Goal: Information Seeking & Learning: Learn about a topic

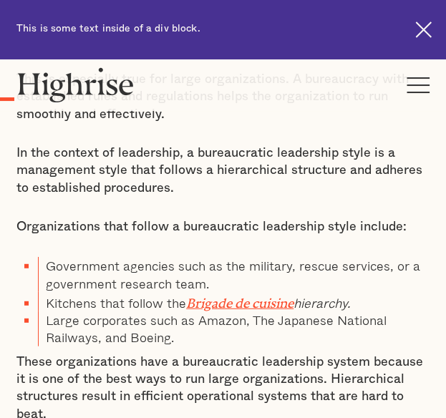
scroll to position [820, 0]
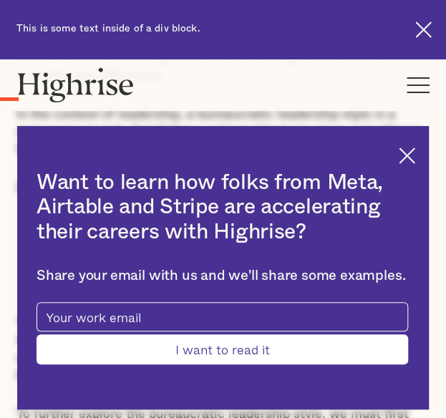
click at [415, 163] on img at bounding box center [406, 155] width 16 height 16
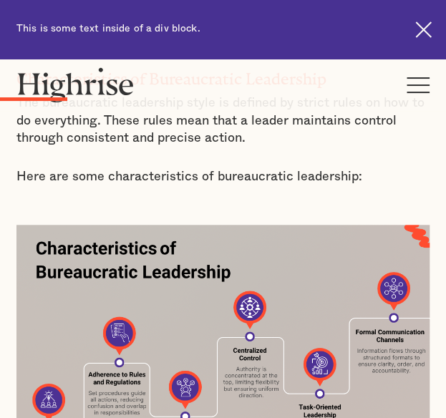
scroll to position [1582, 0]
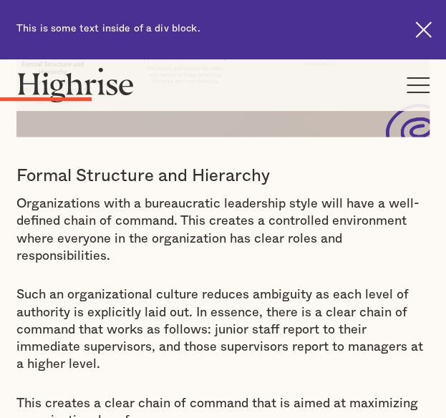
scroll to position [1935, 0]
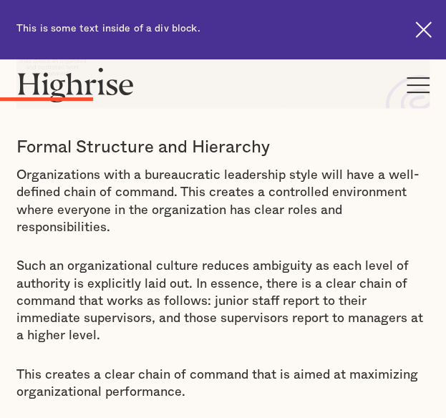
click at [323, 283] on p "Such an organizational culture reduces ambiguity as each level of authority is …" at bounding box center [222, 300] width 413 height 87
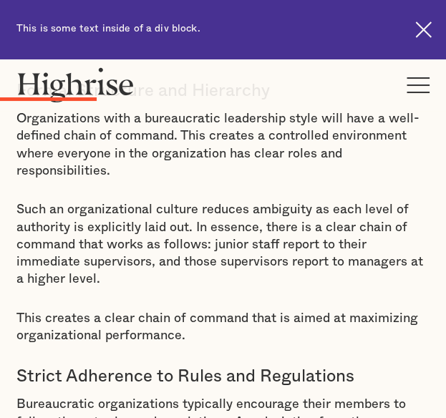
scroll to position [1993, 0]
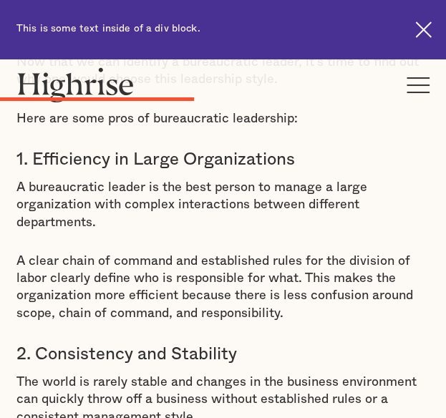
scroll to position [3452, 0]
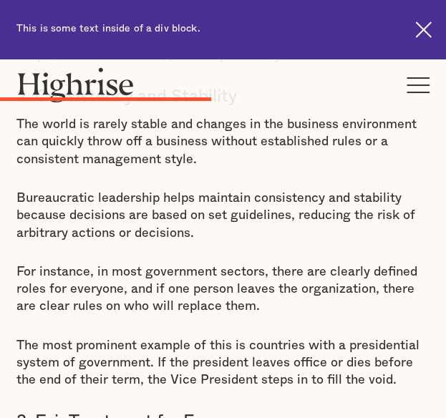
scroll to position [3709, 0]
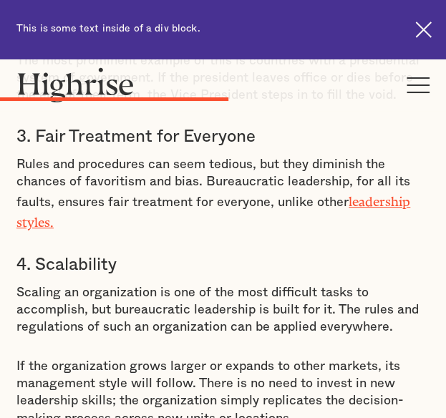
scroll to position [3995, 0]
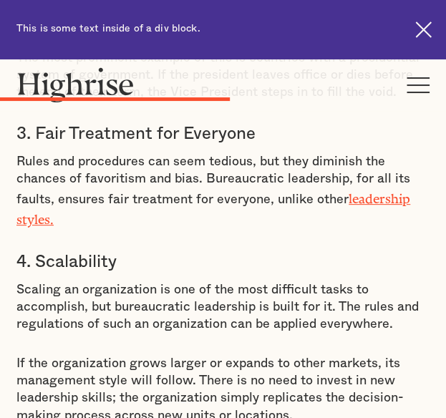
click at [308, 311] on p "Scaling an organization is one of the most difficult tasks to accomplish, but b…" at bounding box center [222, 307] width 413 height 52
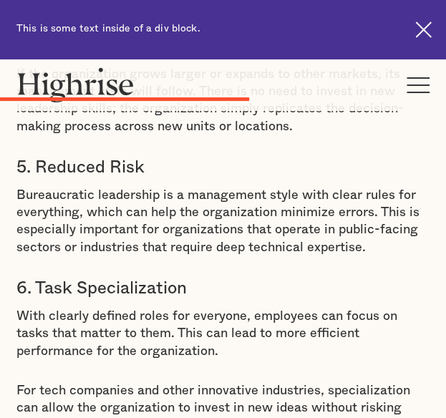
scroll to position [4281, 0]
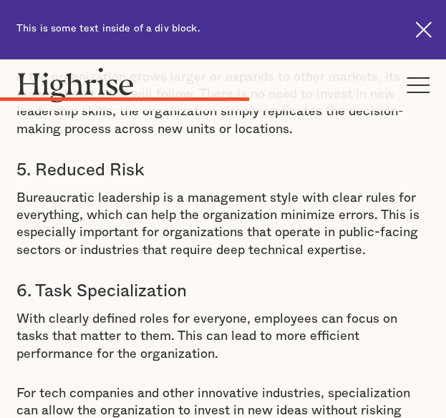
click at [357, 350] on div "Pros of Bureaucratic Leadership Now that we can identify a bureaucratic leader,…" at bounding box center [222, 344] width 413 height 2343
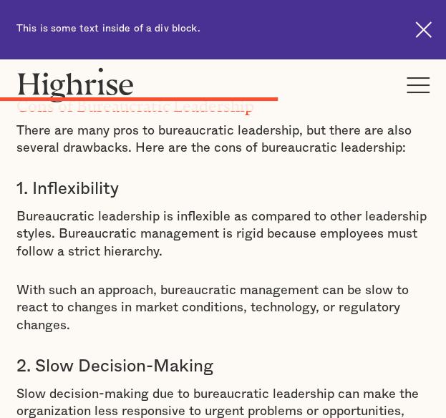
scroll to position [4682, 0]
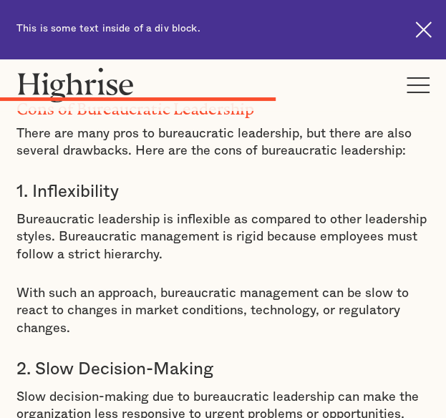
click at [163, 315] on p "With such an approach, bureaucratic management can be slow to react to changes …" at bounding box center [222, 311] width 413 height 52
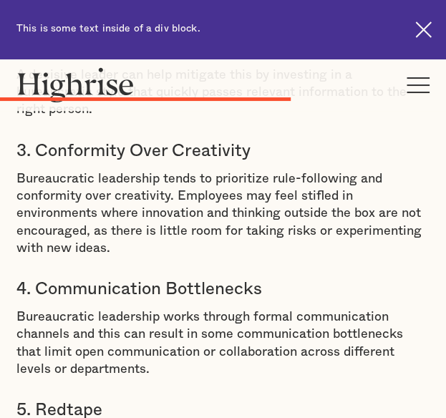
scroll to position [5082, 0]
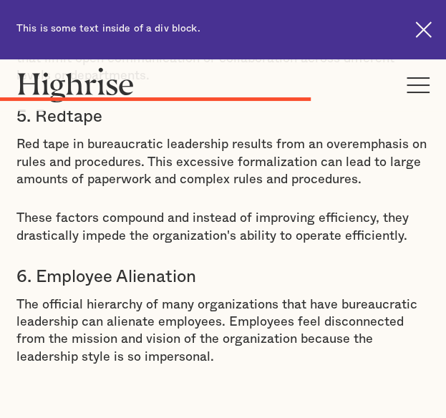
scroll to position [5368, 0]
